Goal: Check status: Check status

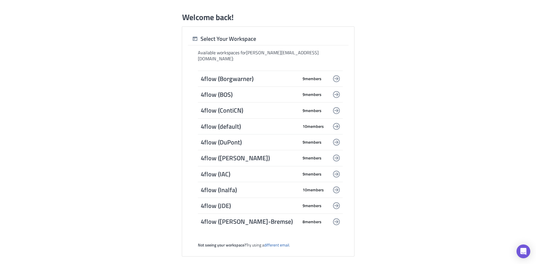
scroll to position [72, 0]
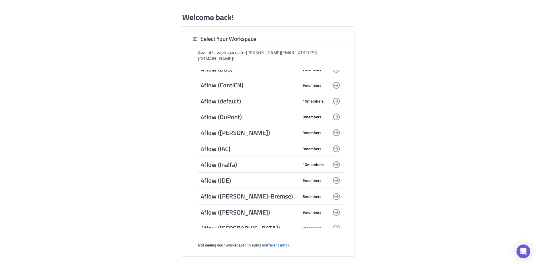
click at [227, 176] on span "4flow (JDE)" at bounding box center [250, 180] width 98 height 8
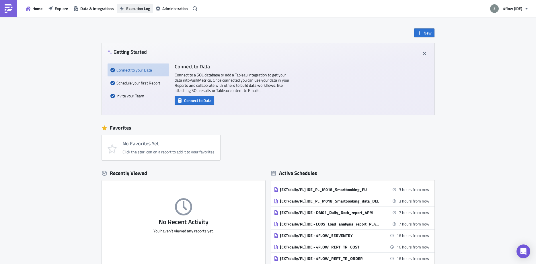
click at [138, 4] on button "Execution Log" at bounding box center [135, 8] width 36 height 9
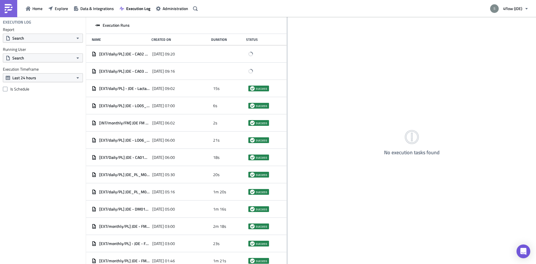
drag, startPoint x: 176, startPoint y: 73, endPoint x: 287, endPoint y: 92, distance: 112.4
click at [287, 92] on div at bounding box center [287, 141] width 1 height 248
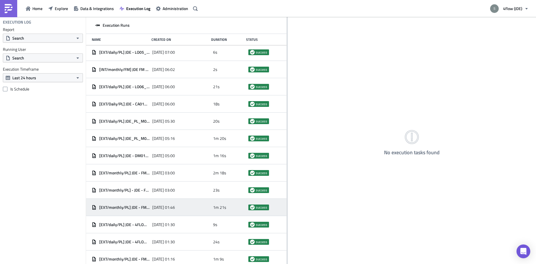
scroll to position [89, 0]
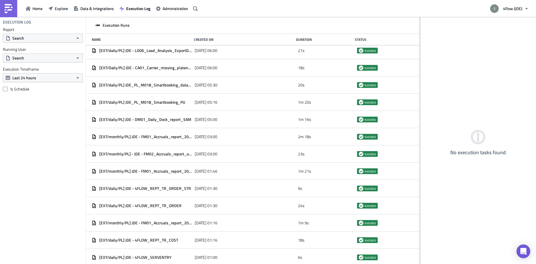
drag, startPoint x: 287, startPoint y: 36, endPoint x: 420, endPoint y: 52, distance: 133.5
click at [420, 52] on div at bounding box center [420, 141] width 1 height 248
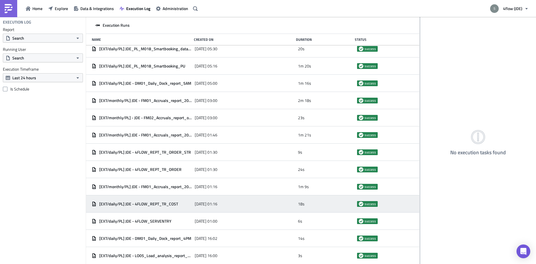
scroll to position [162, 0]
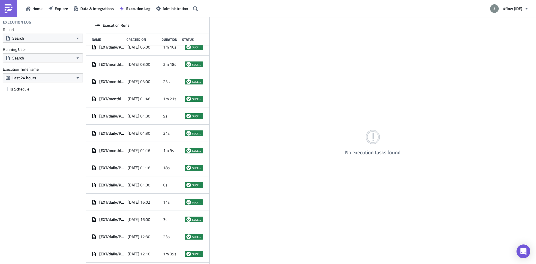
drag, startPoint x: 420, startPoint y: 154, endPoint x: 209, endPoint y: 184, distance: 212.7
click at [209, 184] on div at bounding box center [209, 141] width 1 height 248
